Goal: Navigation & Orientation: Find specific page/section

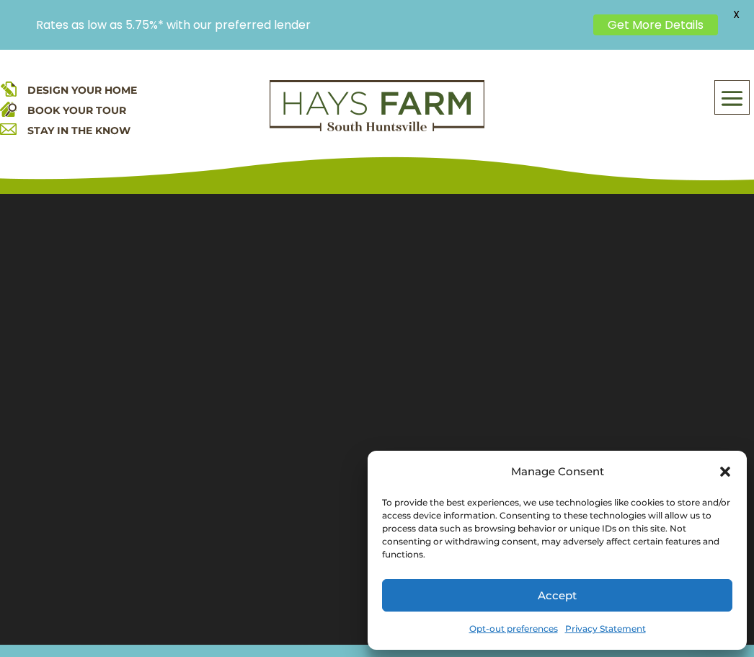
click at [716, 461] on div "Manage Consent To provide the best experiences, we use technologies like cookie…" at bounding box center [557, 550] width 379 height 199
click at [728, 472] on icon "Close dialog" at bounding box center [726, 472] width 10 height 10
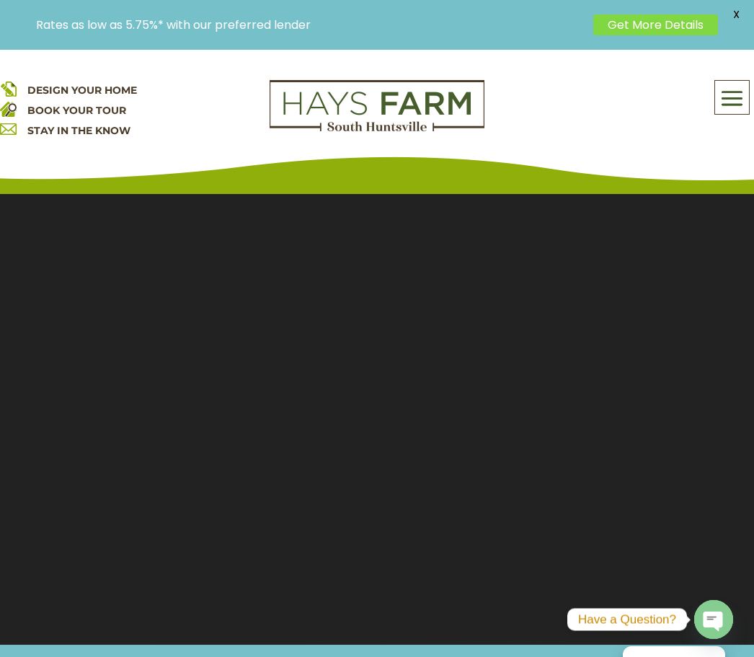
click at [730, 87] on span at bounding box center [733, 98] width 34 height 33
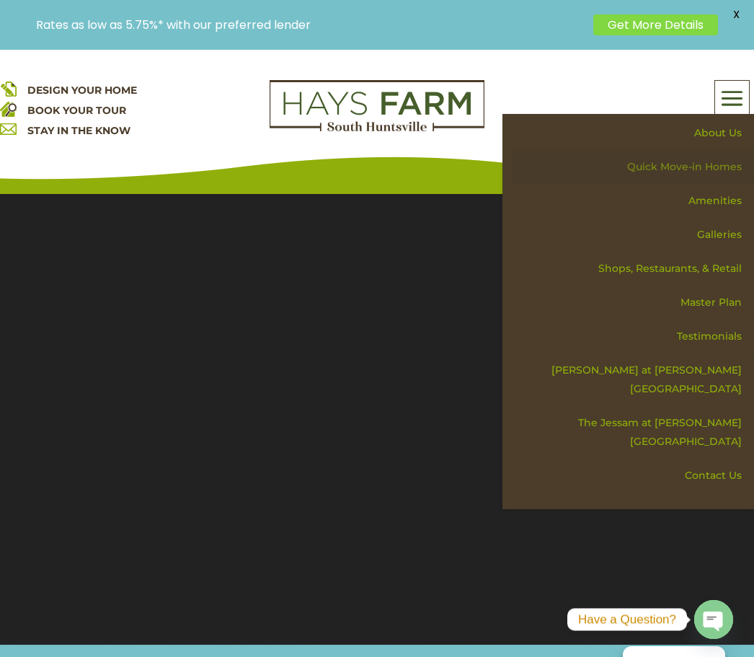
click at [736, 170] on link "Quick Move-in Homes" at bounding box center [634, 167] width 242 height 34
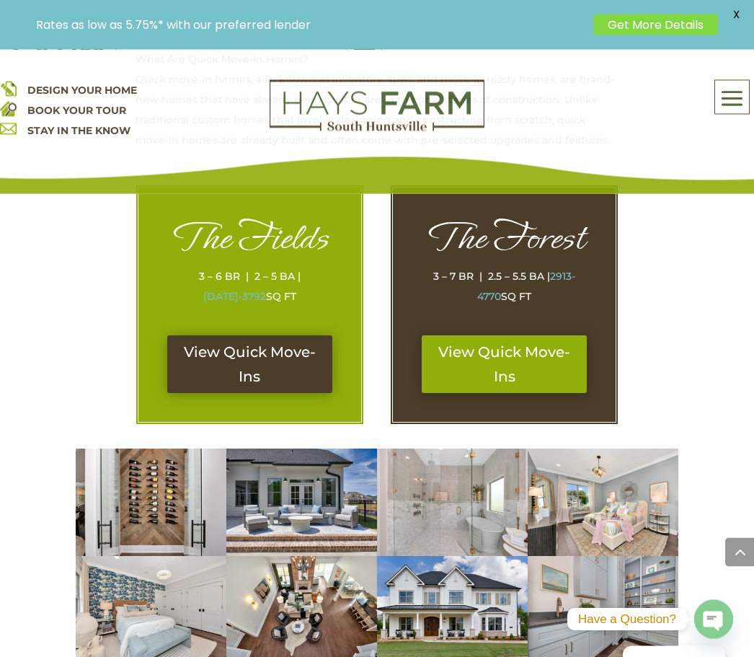
scroll to position [718, 0]
click at [514, 364] on link "View Quick Move-Ins" at bounding box center [504, 364] width 164 height 58
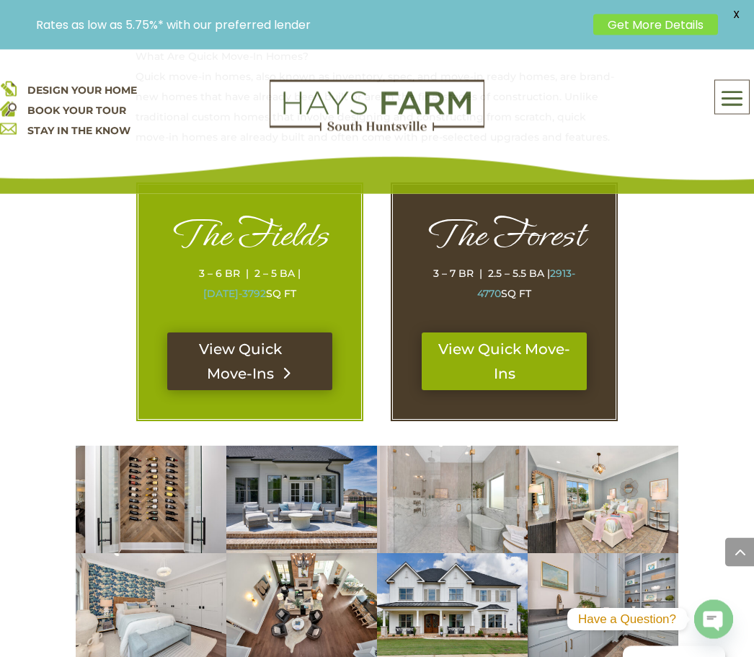
scroll to position [721, 0]
click at [273, 354] on link "View Quick Move-Ins" at bounding box center [249, 362] width 164 height 58
